Goal: Task Accomplishment & Management: Complete application form

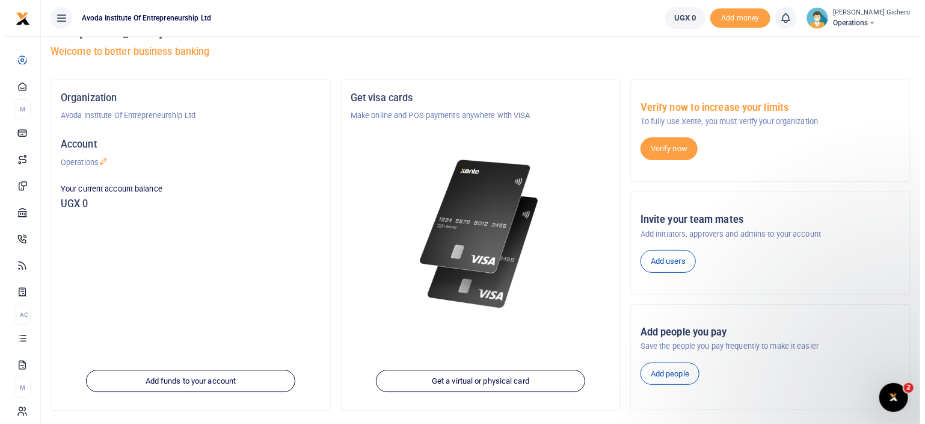
scroll to position [24, 0]
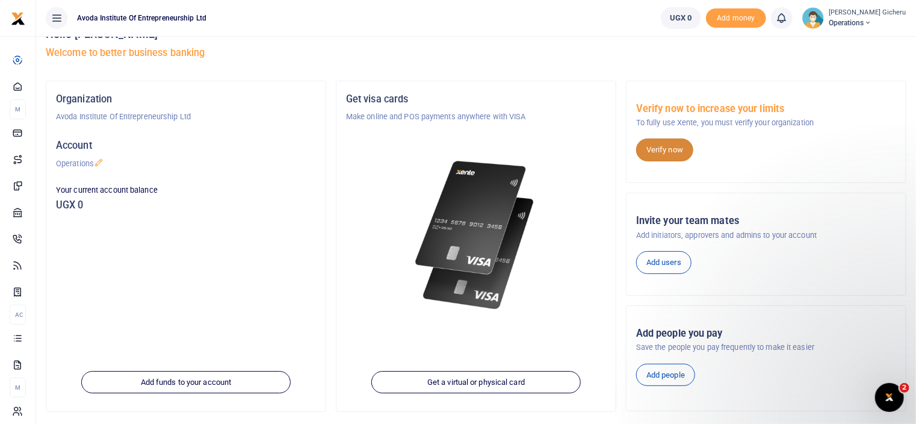
click at [668, 152] on link "Verify now" at bounding box center [664, 149] width 57 height 23
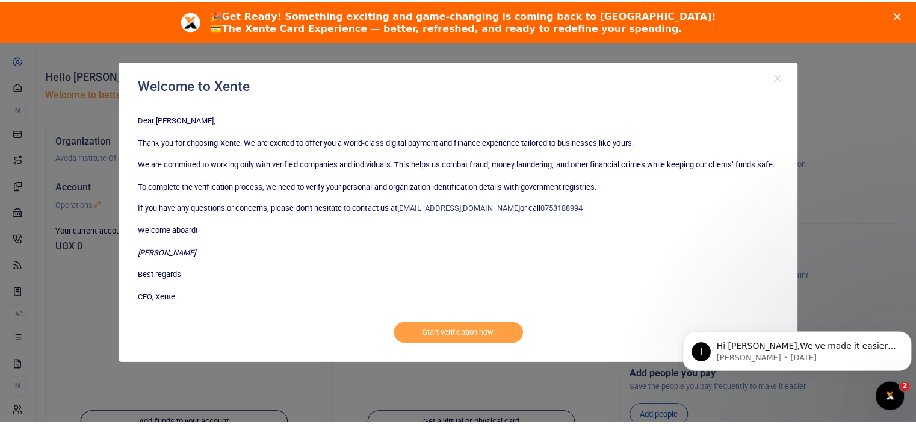
scroll to position [0, 0]
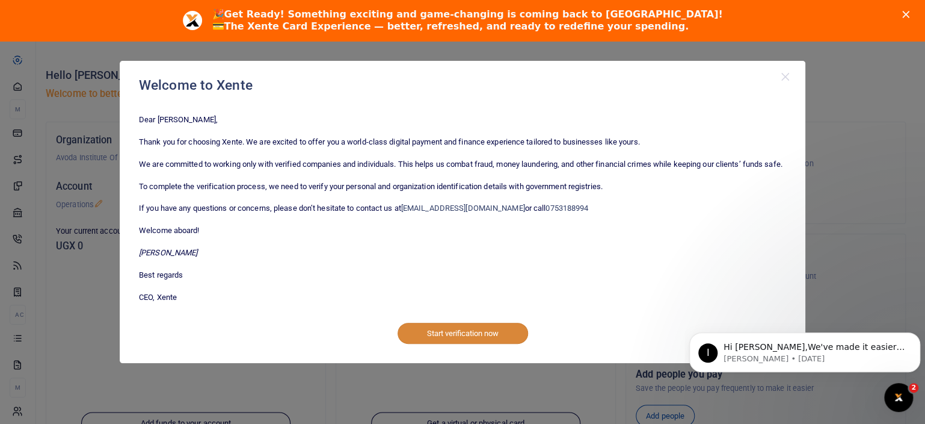
click at [458, 343] on button "Start verification now" at bounding box center [463, 332] width 131 height 20
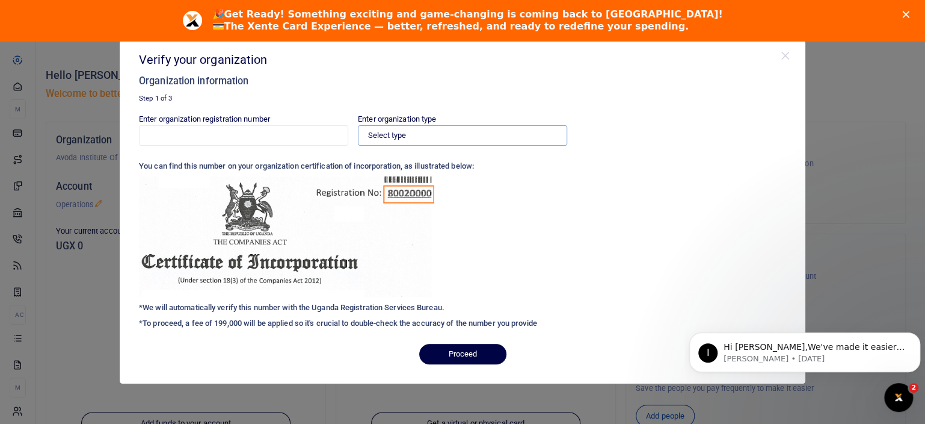
click at [412, 134] on select "Select type Private Limited Company by shares Private Limited Company by guaran…" at bounding box center [462, 135] width 209 height 20
click at [658, 208] on div "Enter organization registration number Enter organization type Select type Priv…" at bounding box center [462, 223] width 647 height 221
click at [786, 56] on button "Close" at bounding box center [786, 56] width 12 height 12
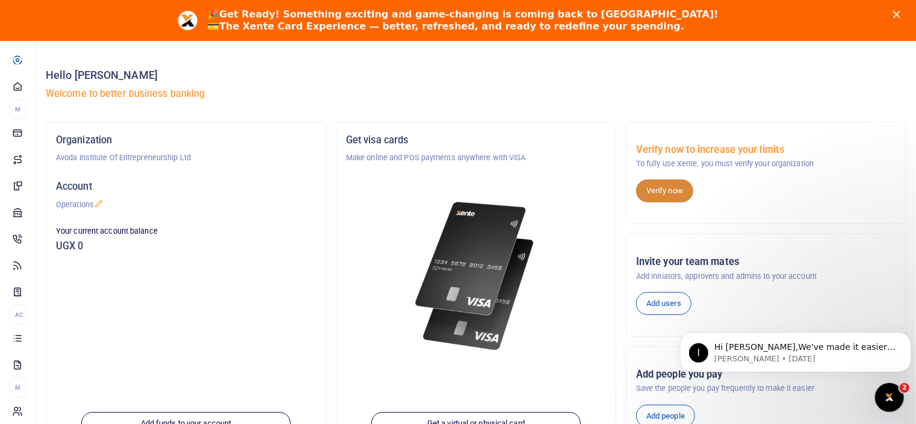
click at [668, 191] on link "Verify now" at bounding box center [664, 190] width 57 height 23
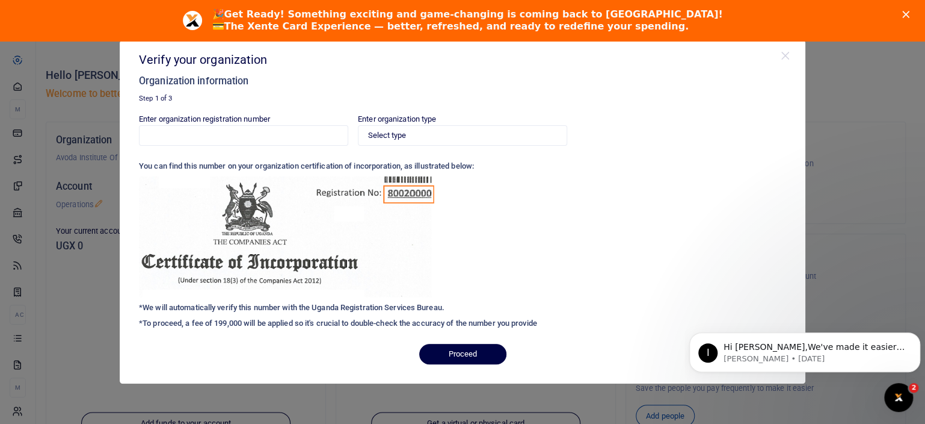
click at [816, 182] on div "Verify your organization Organization information Step 1 of 3 Enter organizatio…" at bounding box center [462, 212] width 925 height 424
click at [787, 56] on button "Close" at bounding box center [786, 56] width 12 height 12
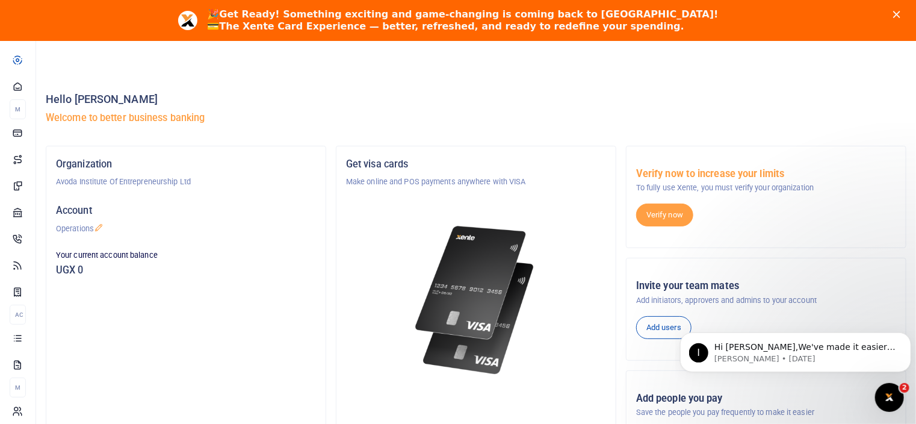
click at [900, 14] on polygon "Close" at bounding box center [896, 14] width 7 height 7
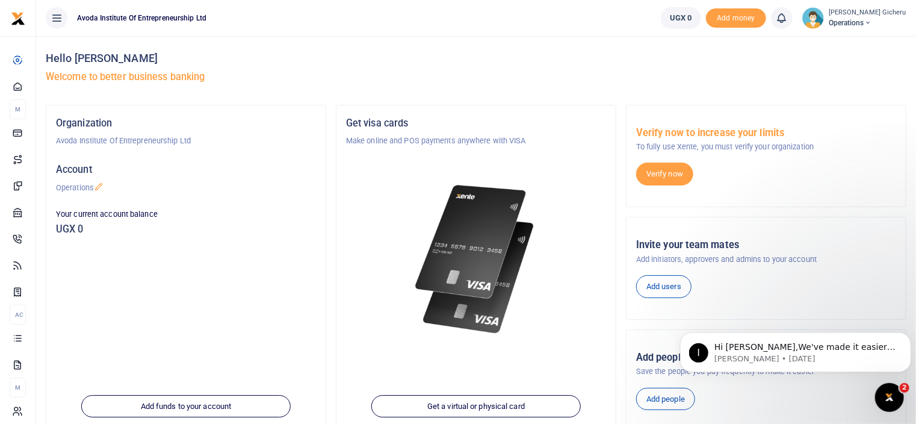
click at [871, 22] on icon at bounding box center [867, 23] width 7 height 8
click at [825, 86] on link "Applications" at bounding box center [843, 87] width 105 height 17
click at [665, 176] on link "Verify now" at bounding box center [664, 173] width 57 height 23
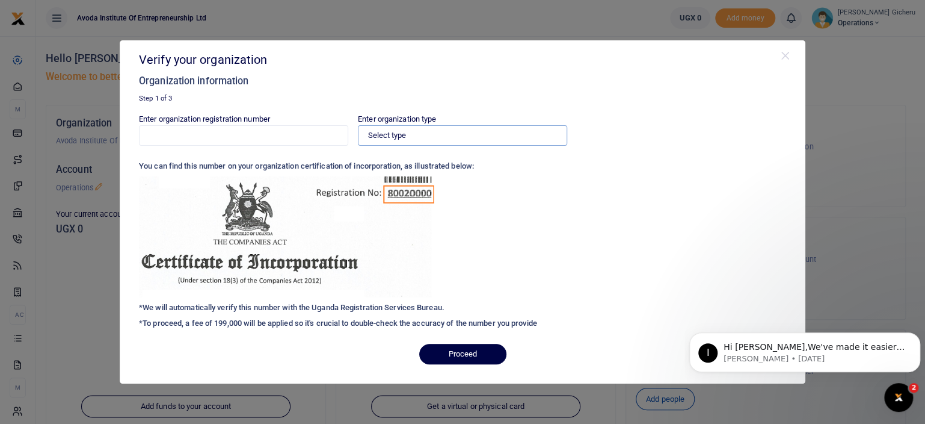
click at [443, 133] on select "Select type Private Limited Company by shares Private Limited Company by guaran…" at bounding box center [462, 135] width 209 height 20
click at [645, 175] on div "Enter organization registration number Enter organization type Select type Priv…" at bounding box center [462, 223] width 647 height 221
click at [491, 138] on select "Select type Private Limited Company by shares Private Limited Company by guaran…" at bounding box center [462, 135] width 209 height 20
click at [404, 133] on select "Select type Private Limited Company by shares Private Limited Company by guaran…" at bounding box center [462, 135] width 209 height 20
select select "Private Limited Company by guarantee (without shares)"
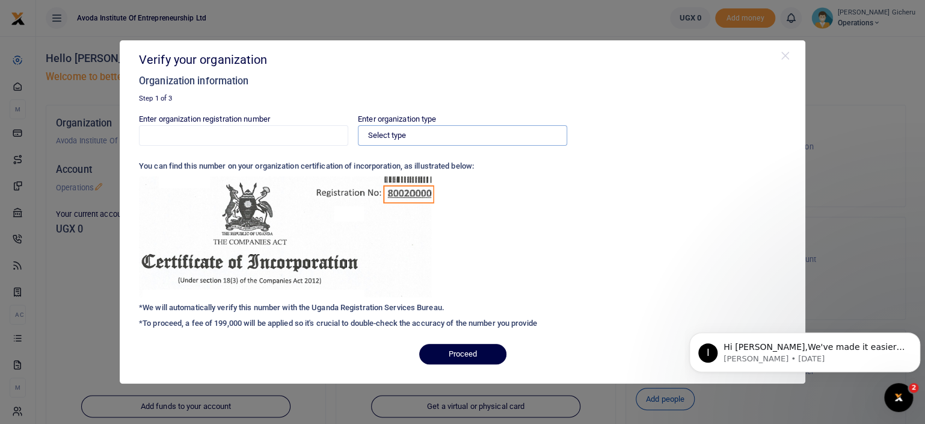
click at [358, 125] on select "Select type Private Limited Company by shares Private Limited Company by guaran…" at bounding box center [462, 135] width 209 height 20
click at [250, 133] on input "Enter organization registration number" at bounding box center [243, 135] width 209 height 20
type input "80020002843467"
click at [450, 356] on button "Proceed" at bounding box center [462, 354] width 87 height 20
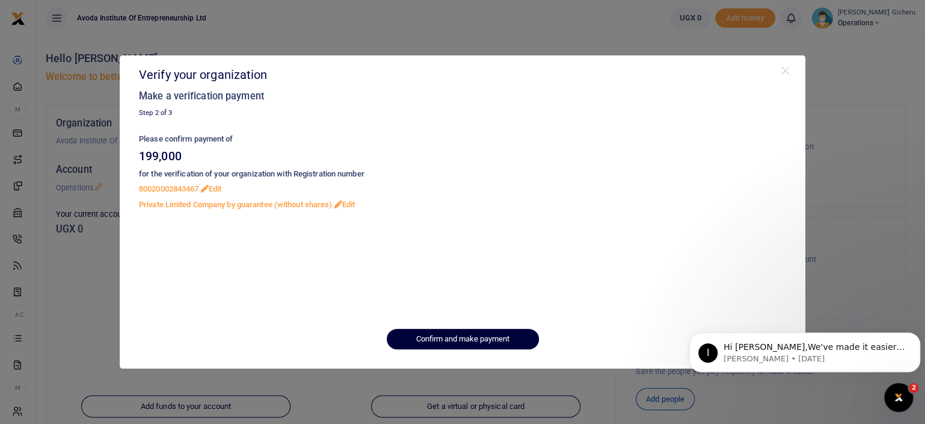
click at [455, 338] on button "Confirm and make payment" at bounding box center [463, 338] width 152 height 20
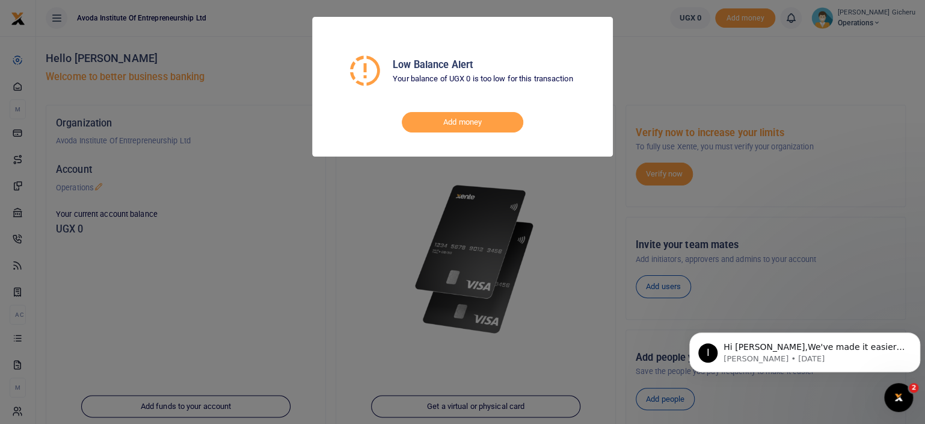
click at [655, 70] on div "Low Balance Alert Your balance of UGX 0 is too low for this transaction Add mon…" at bounding box center [462, 212] width 925 height 424
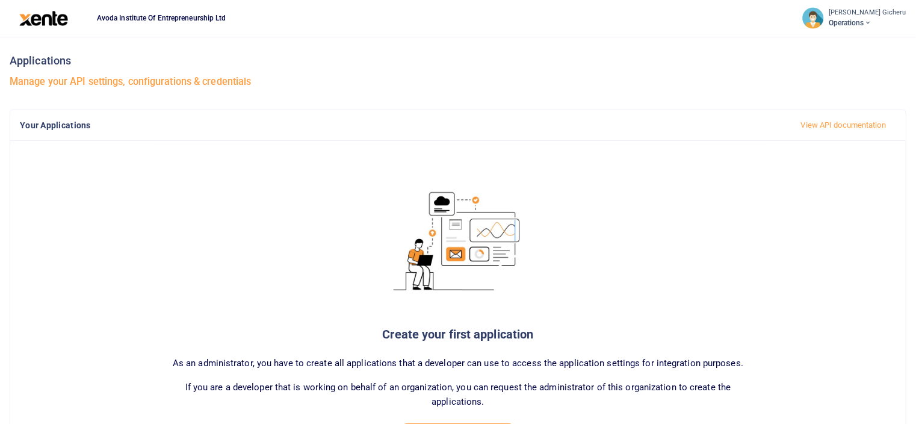
scroll to position [90, 0]
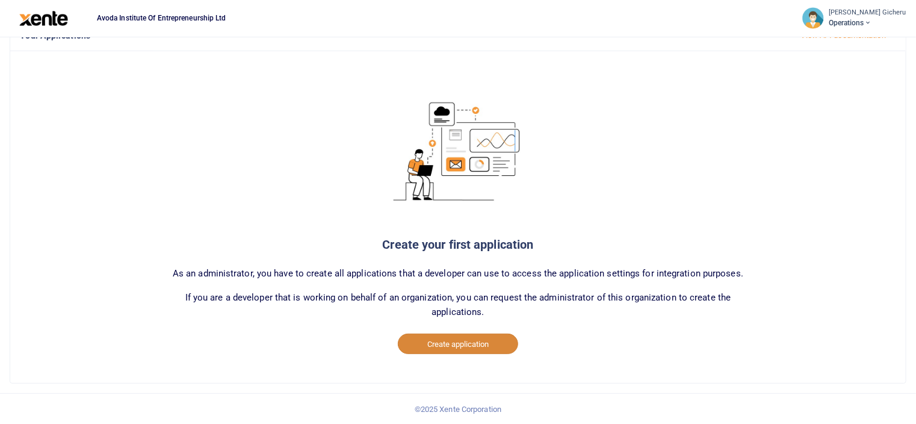
click at [439, 342] on button "Create application" at bounding box center [458, 343] width 120 height 20
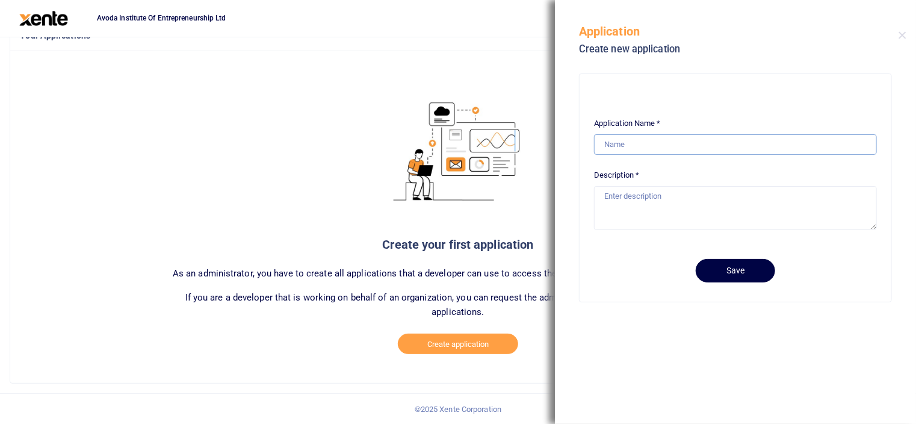
click at [641, 144] on input "Application Name *" at bounding box center [735, 144] width 283 height 20
type input "AVICS Tuition"
click at [680, 197] on textarea "Description *" at bounding box center [735, 208] width 283 height 44
type textarea "Application to collect tuition on the AVICS"
click at [748, 269] on button "Save" at bounding box center [734, 270] width 79 height 23
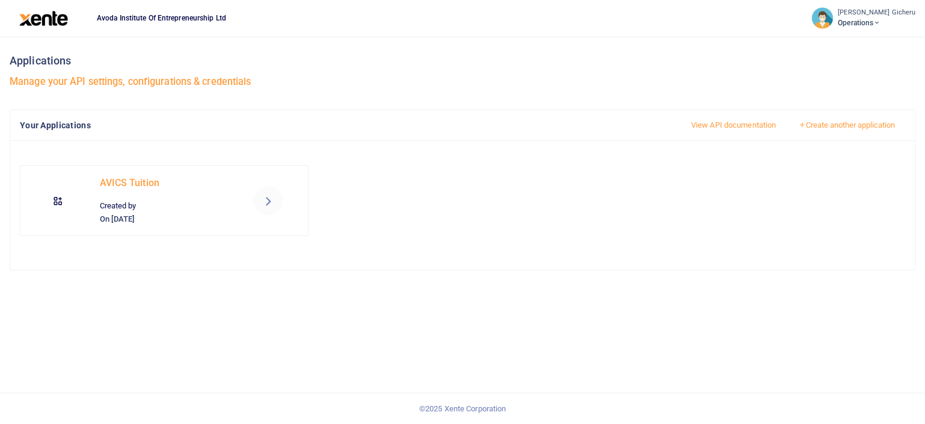
click at [267, 199] on icon at bounding box center [268, 200] width 14 height 14
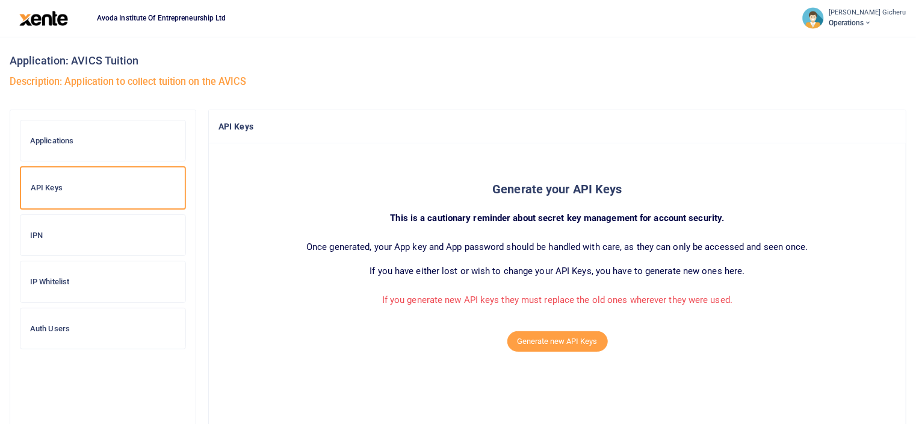
click at [64, 237] on h6 "IPN" at bounding box center [103, 235] width 146 height 10
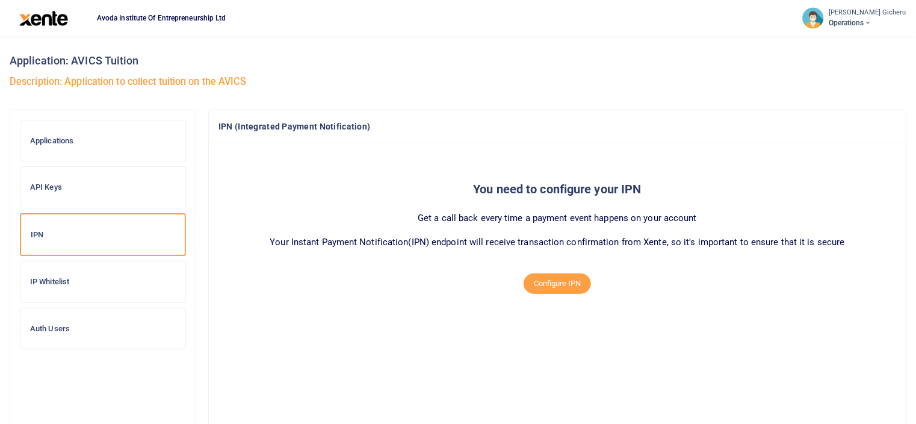
click at [58, 279] on h6 "IP Whitelist" at bounding box center [103, 282] width 146 height 10
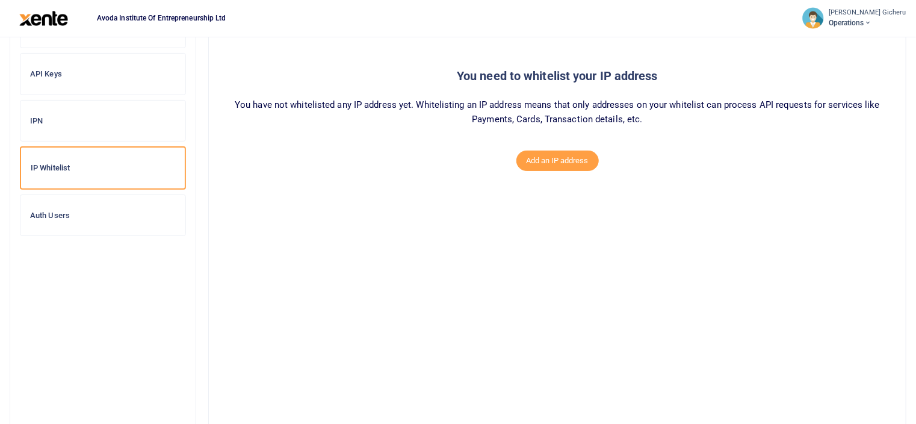
scroll to position [129, 0]
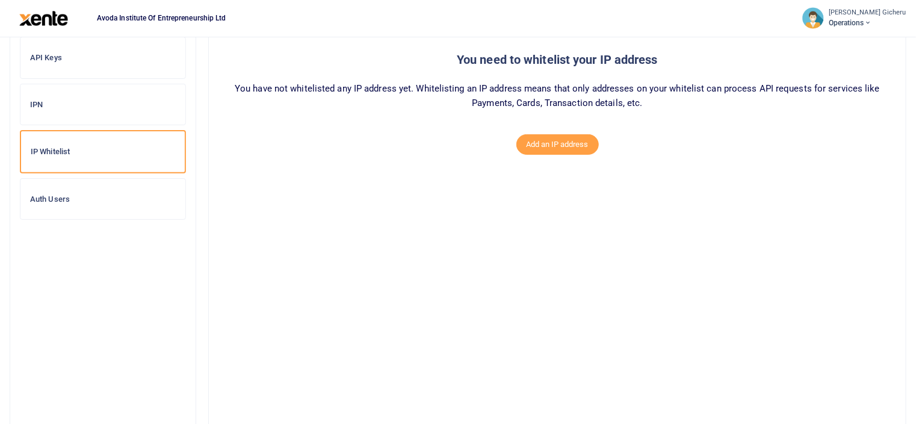
click at [57, 202] on h6 "Auth Users" at bounding box center [103, 199] width 146 height 10
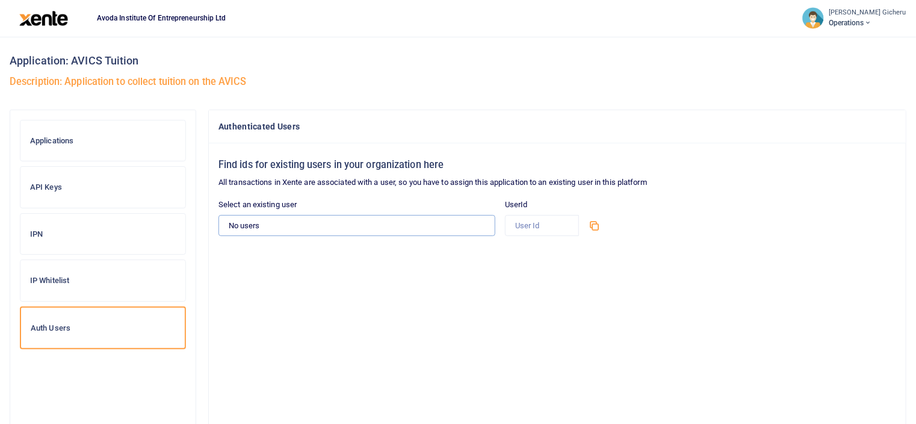
click at [279, 223] on select "No users" at bounding box center [356, 225] width 277 height 20
